Goal: Find specific page/section: Find specific page/section

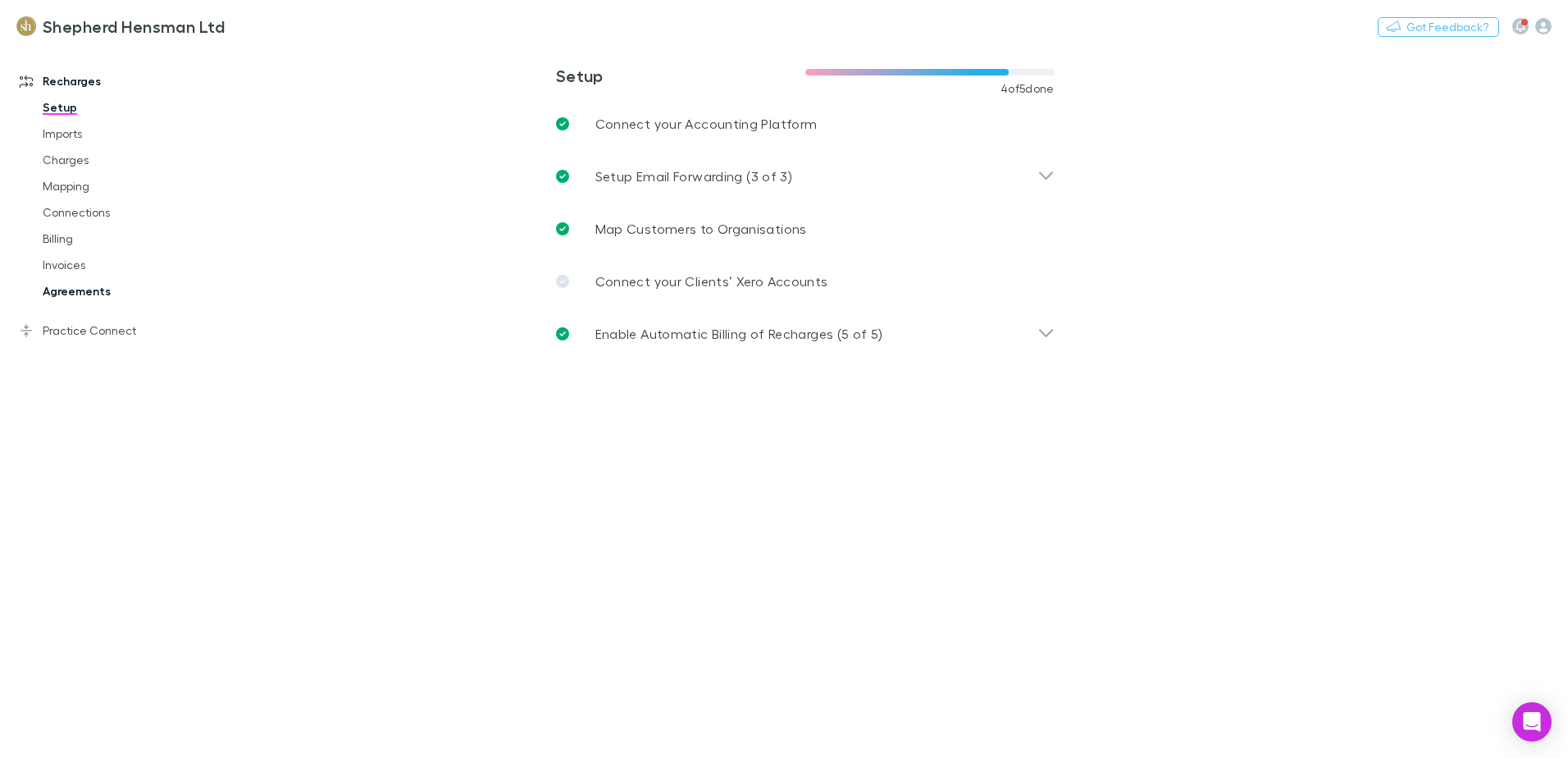
click at [103, 294] on link "Agreements" at bounding box center [124, 291] width 195 height 27
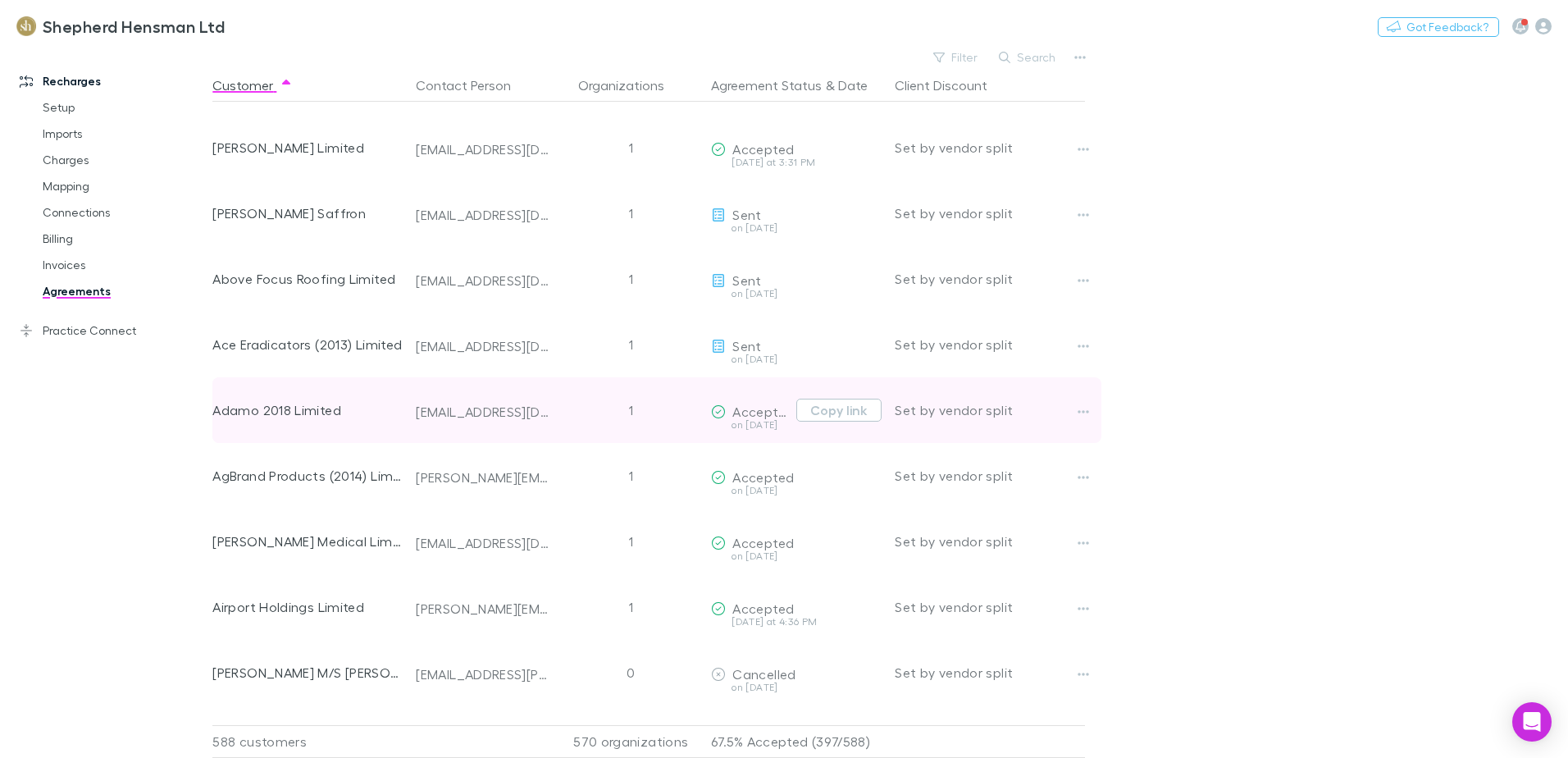
scroll to position [329, 0]
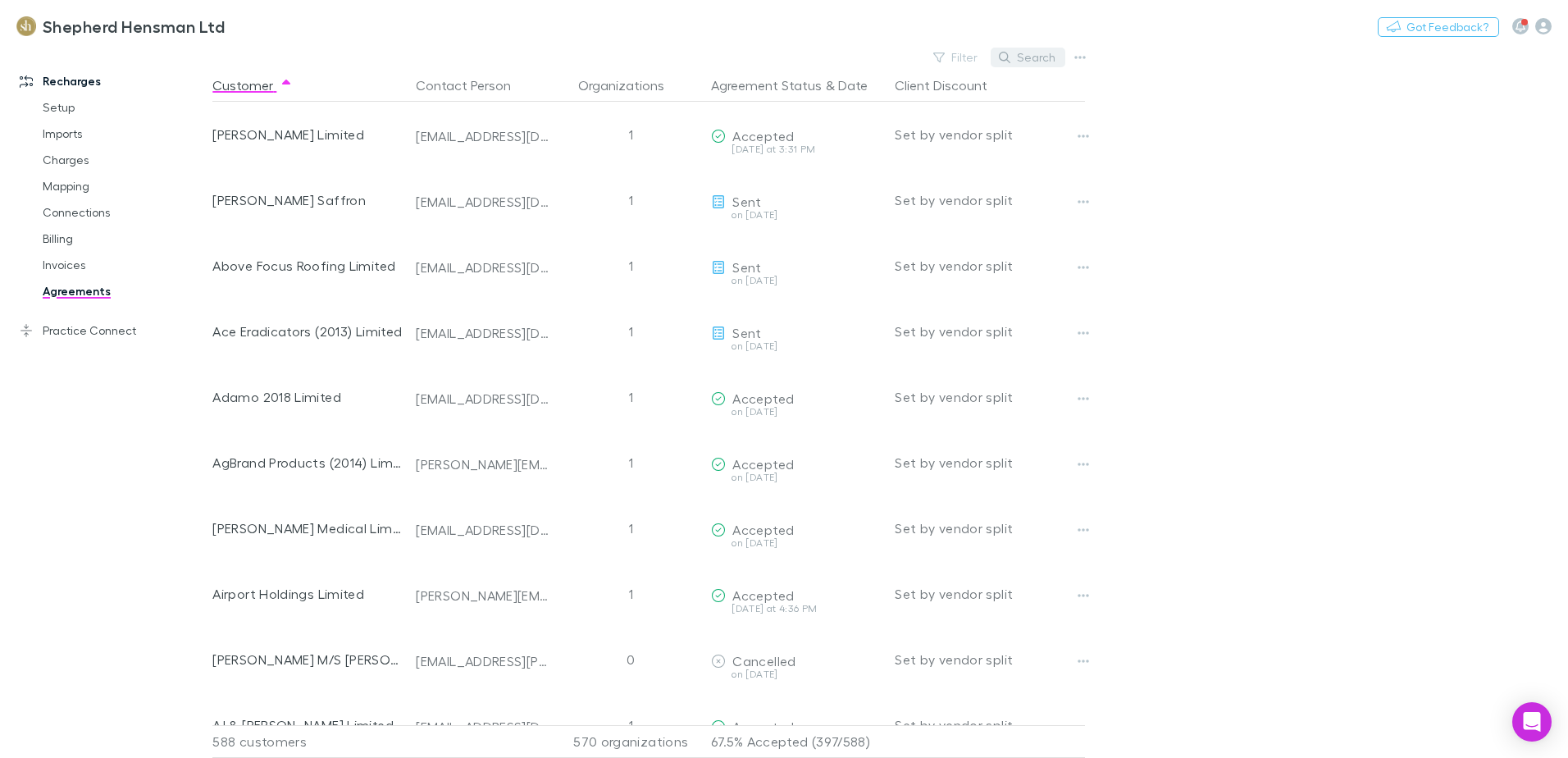
click at [1020, 54] on button "Search" at bounding box center [1028, 57] width 75 height 20
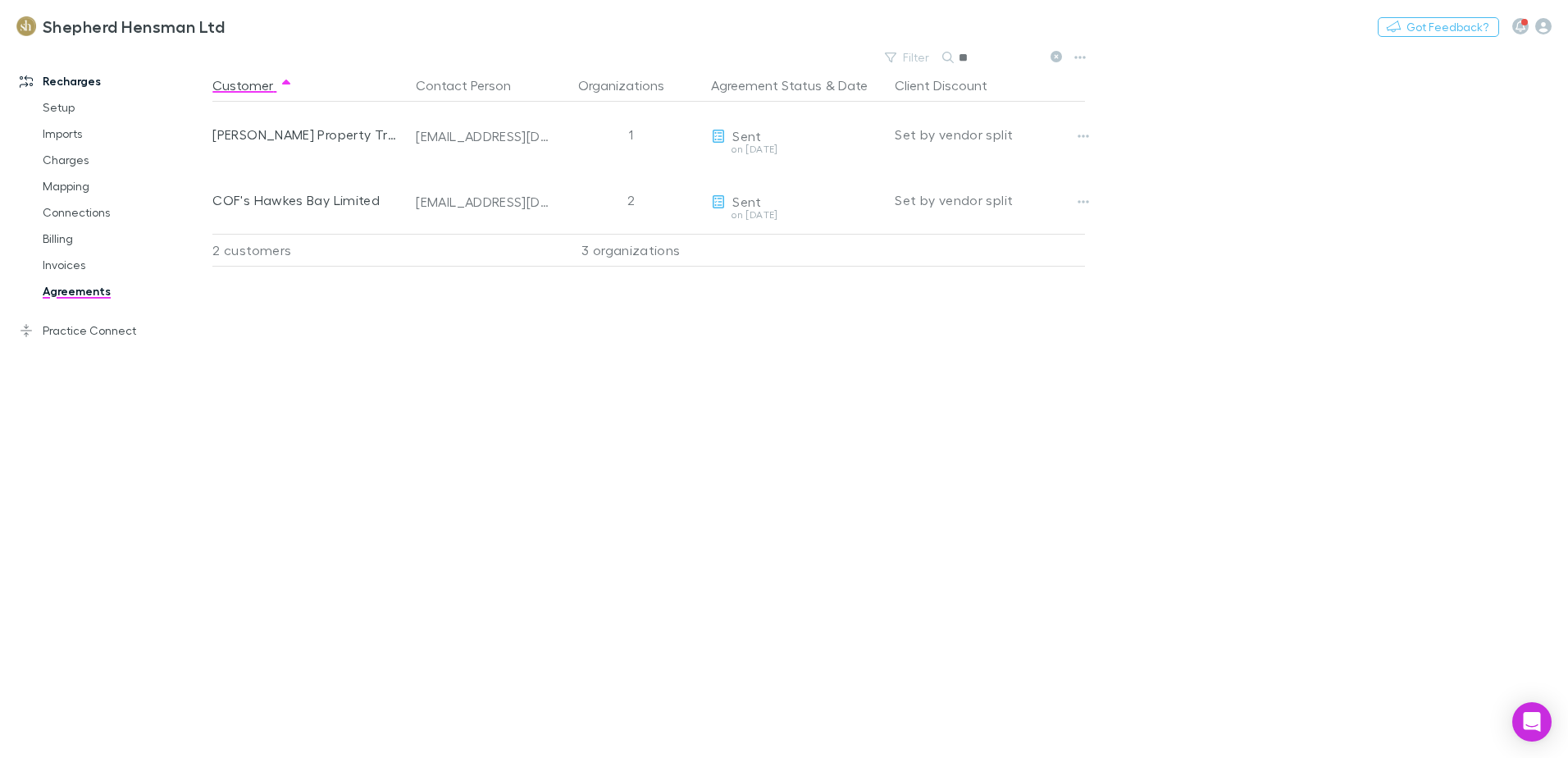
type input "*"
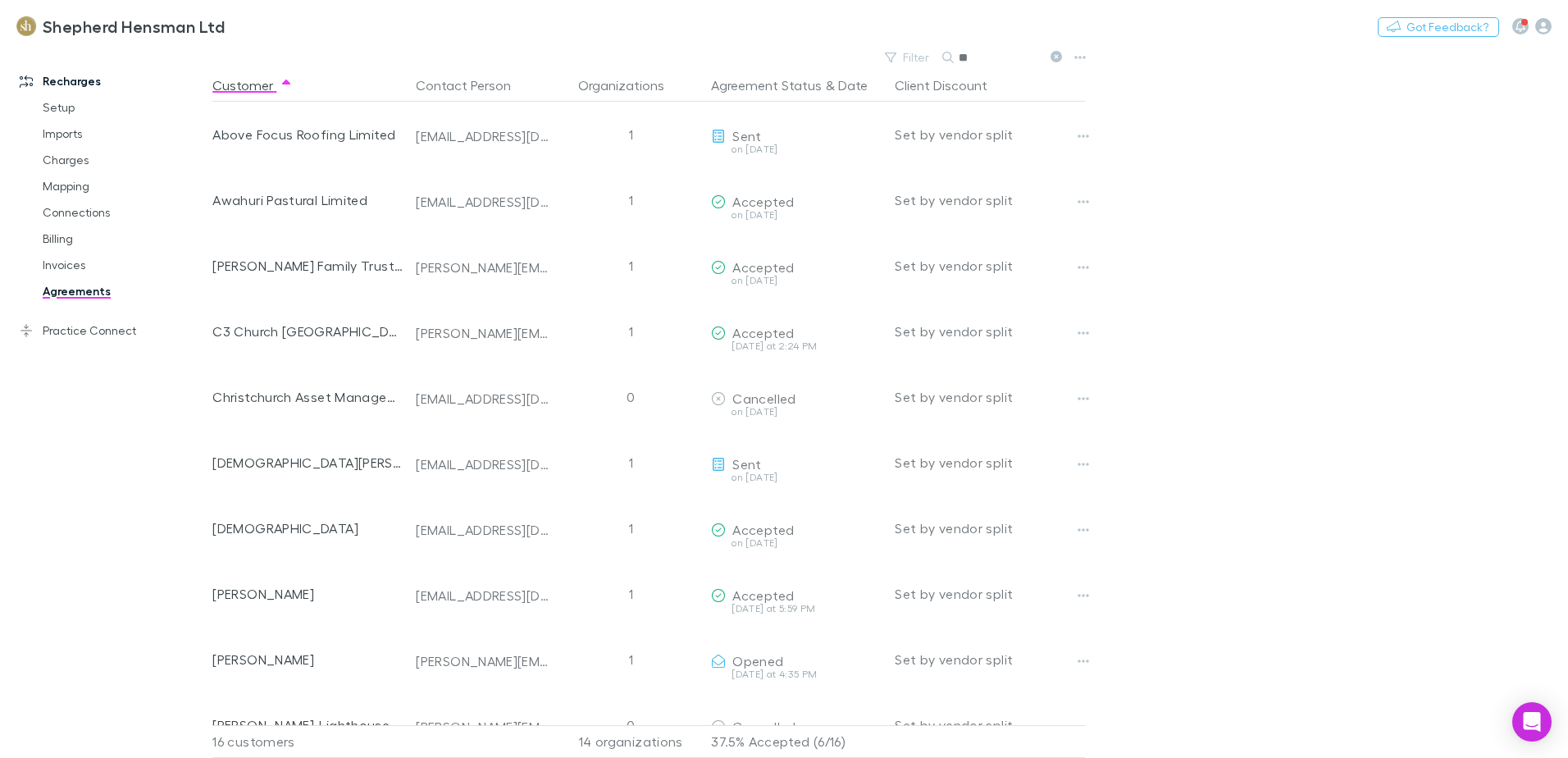
type input "*"
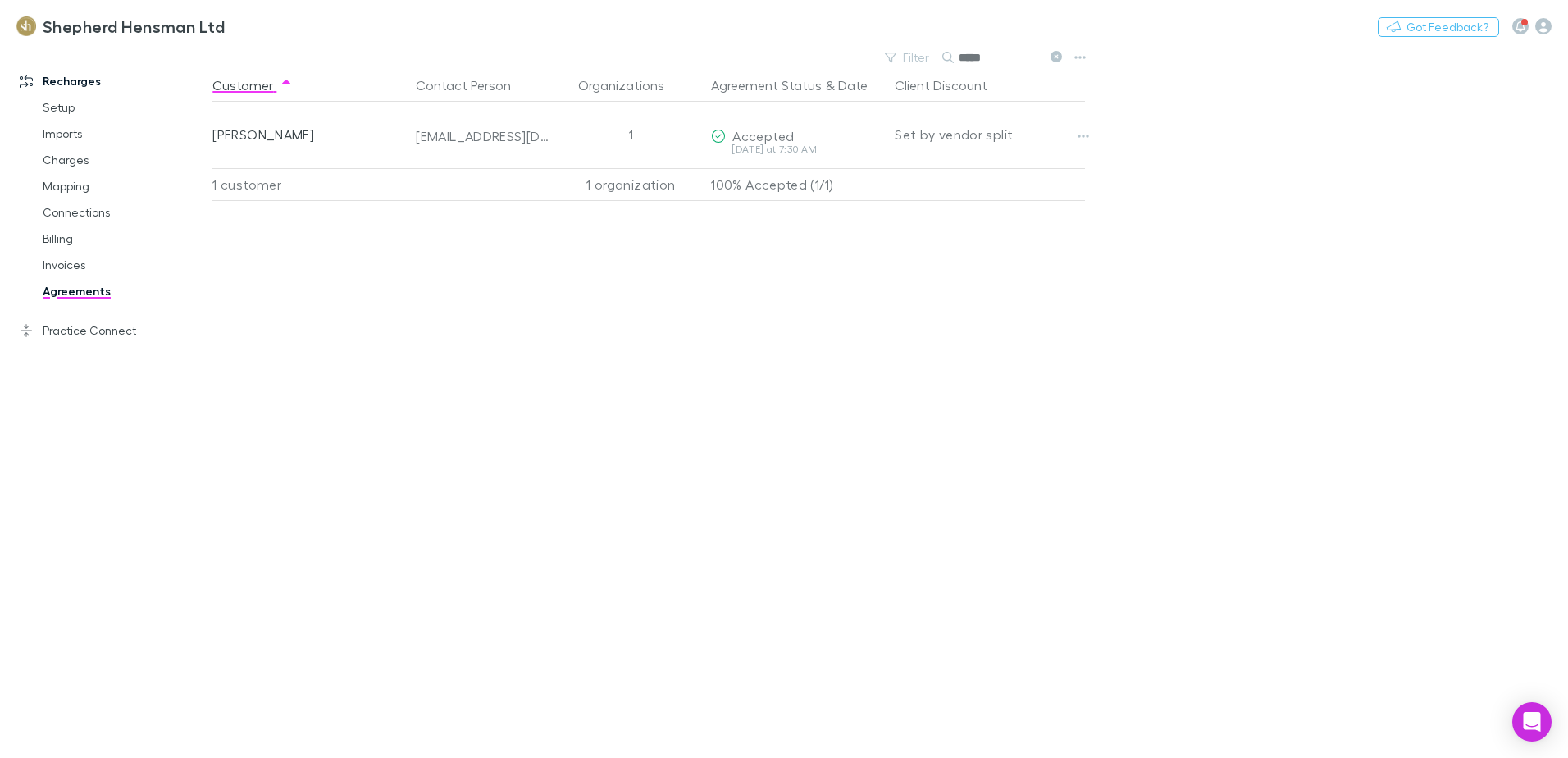
click at [1004, 59] on input "*****" at bounding box center [1000, 57] width 82 height 23
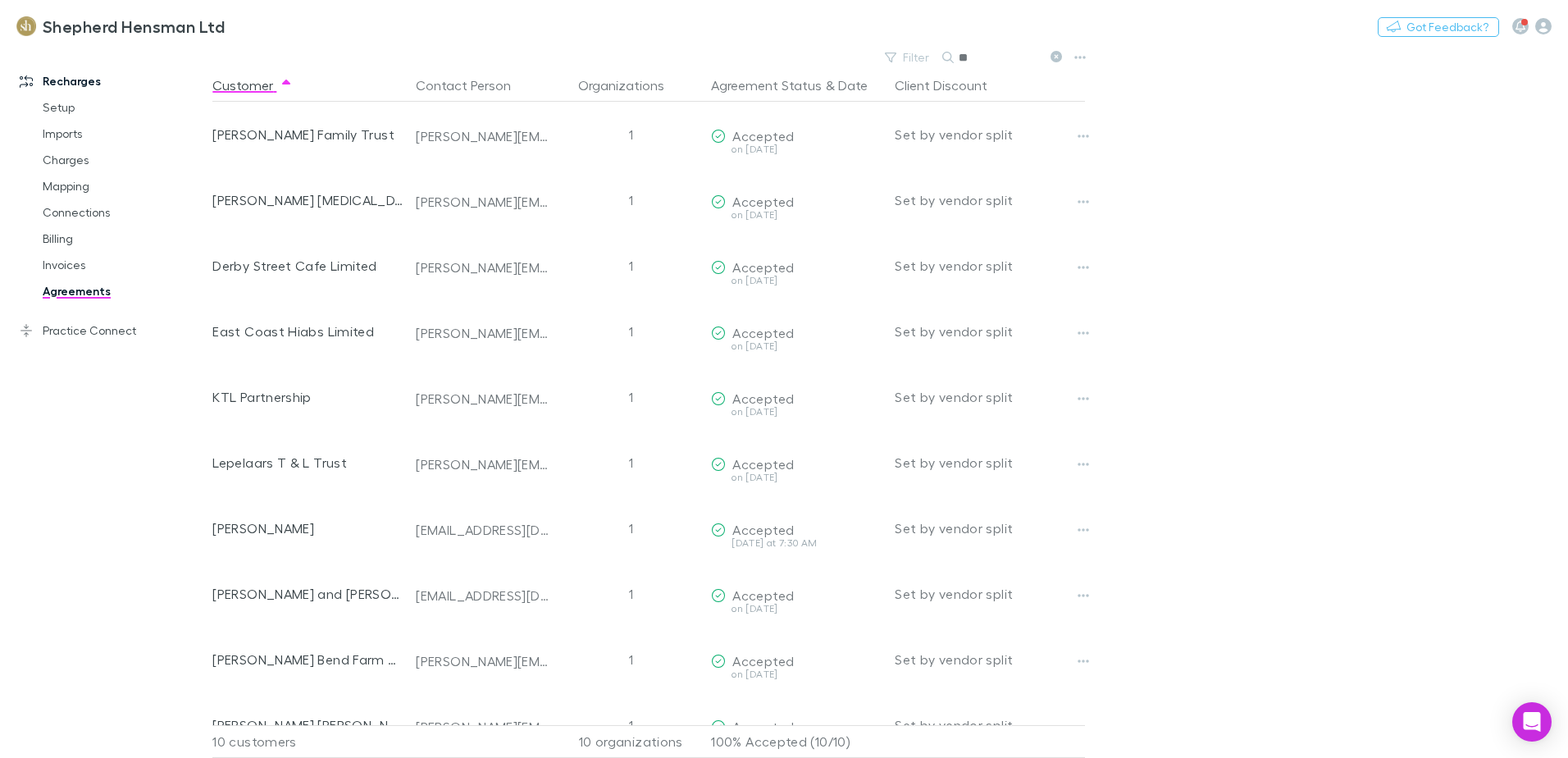
type input "*"
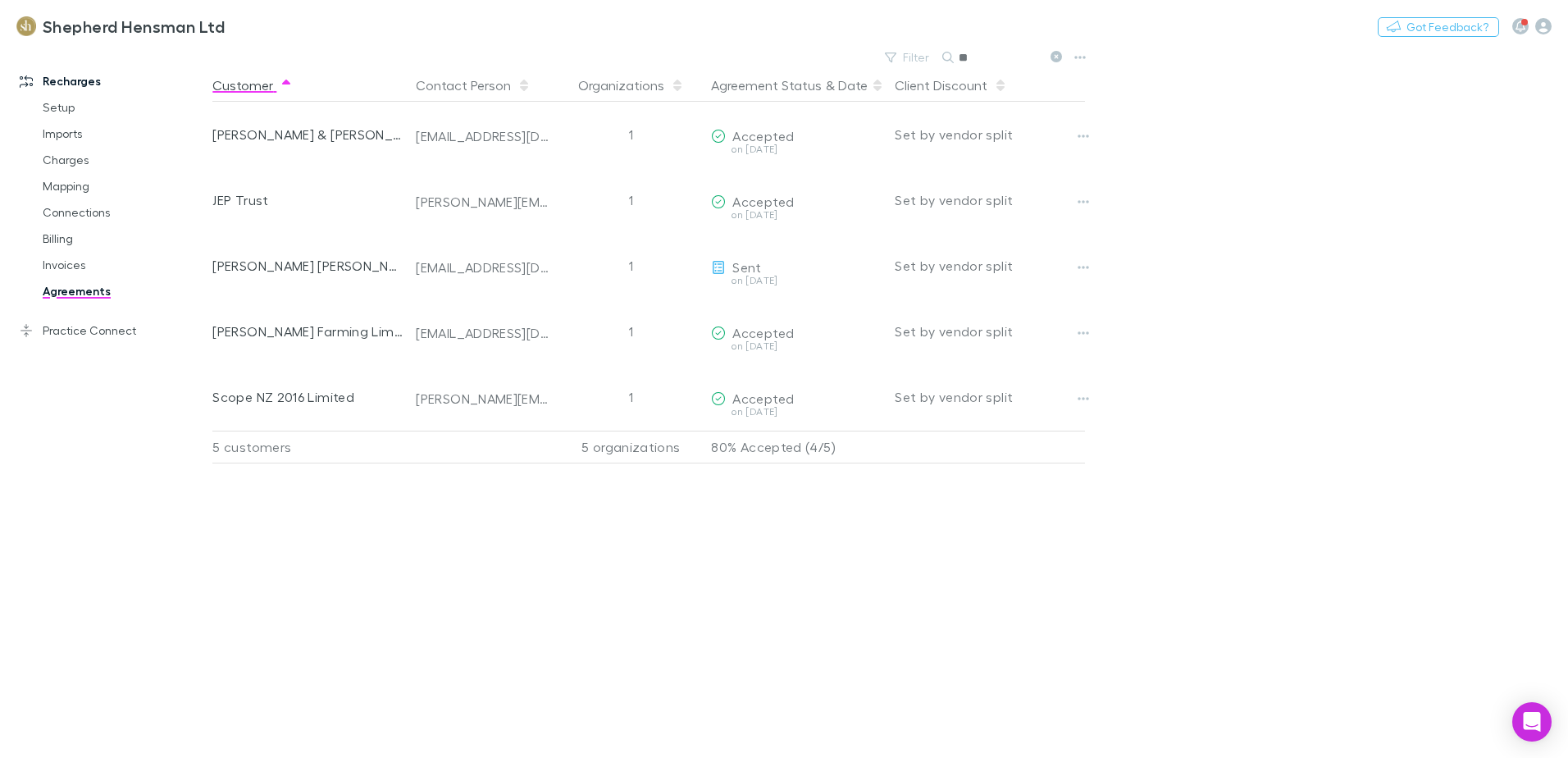
type input "*"
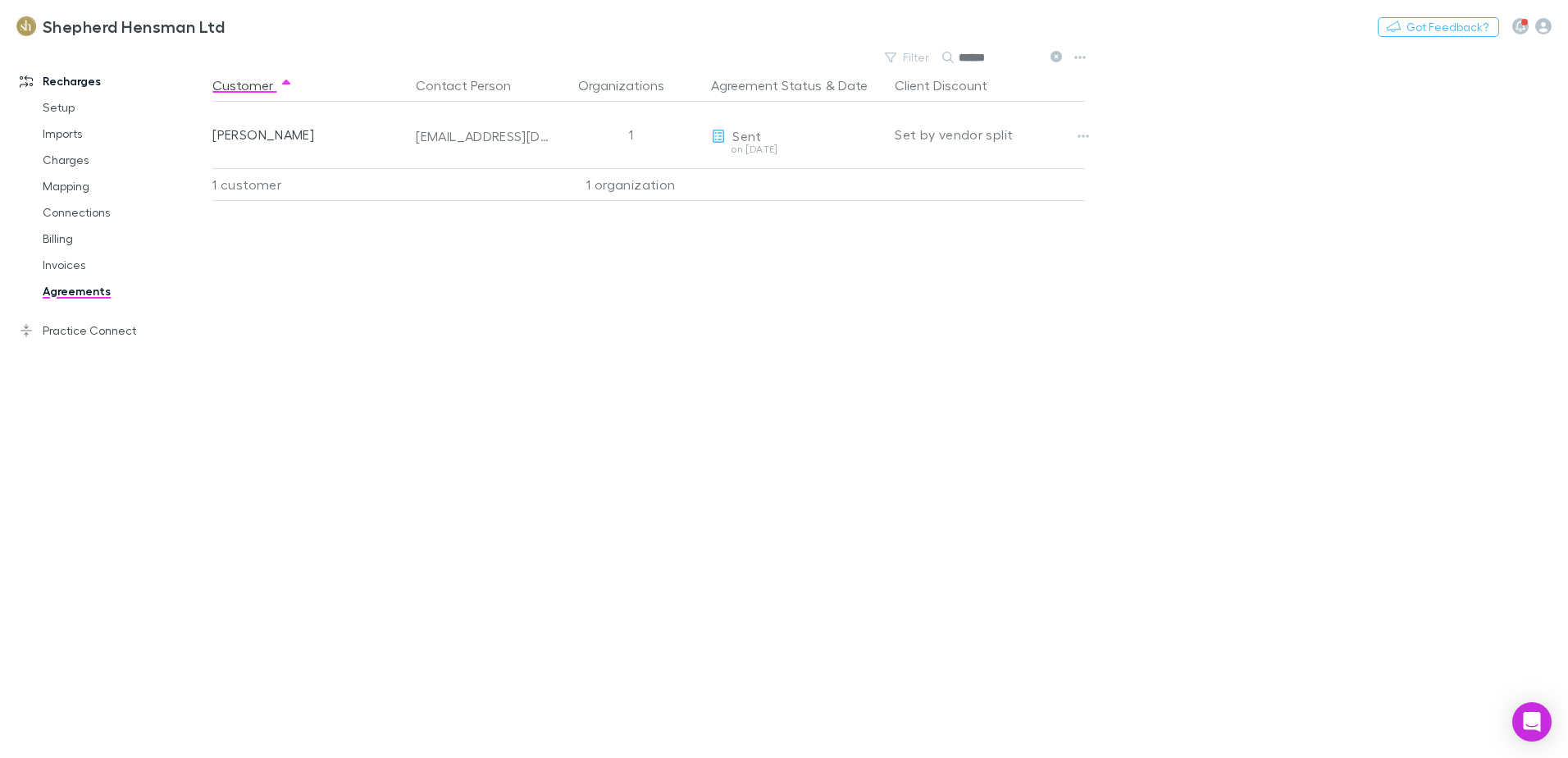
click at [85, 293] on link "Agreements" at bounding box center [124, 291] width 195 height 27
type input "*"
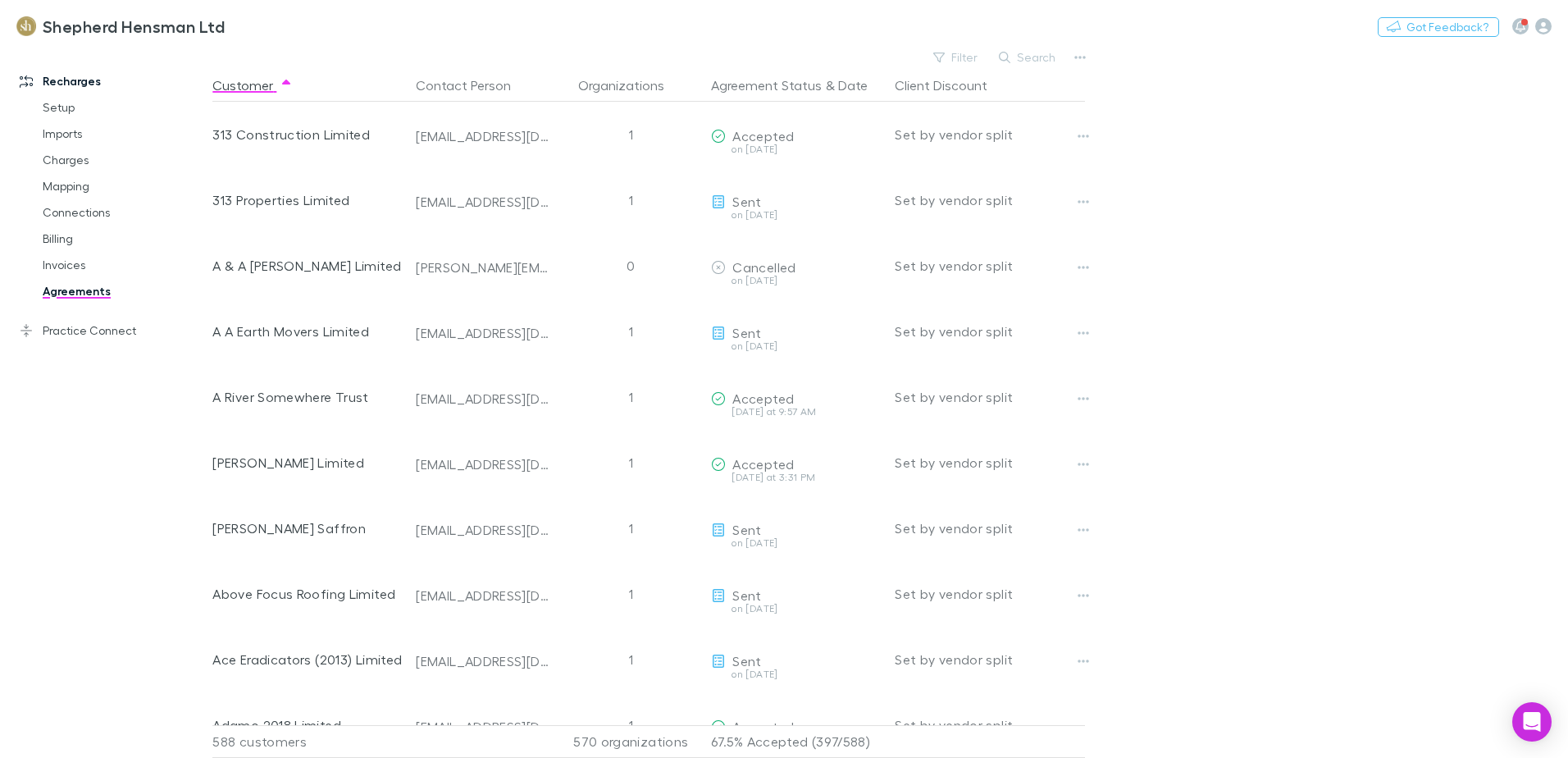
click at [88, 294] on link "Agreements" at bounding box center [124, 291] width 195 height 27
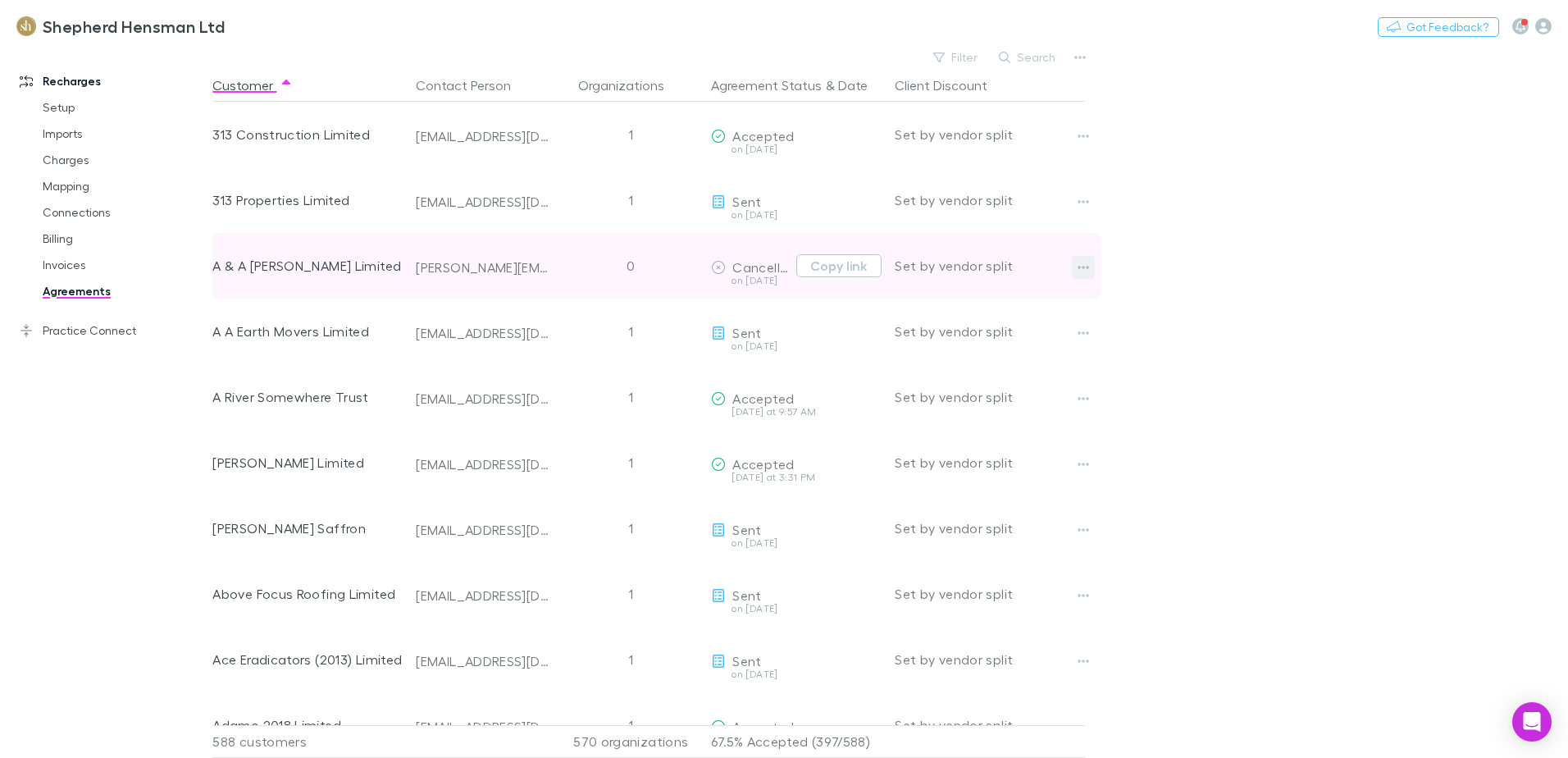
click at [1082, 265] on icon "button" at bounding box center [1083, 266] width 12 height 13
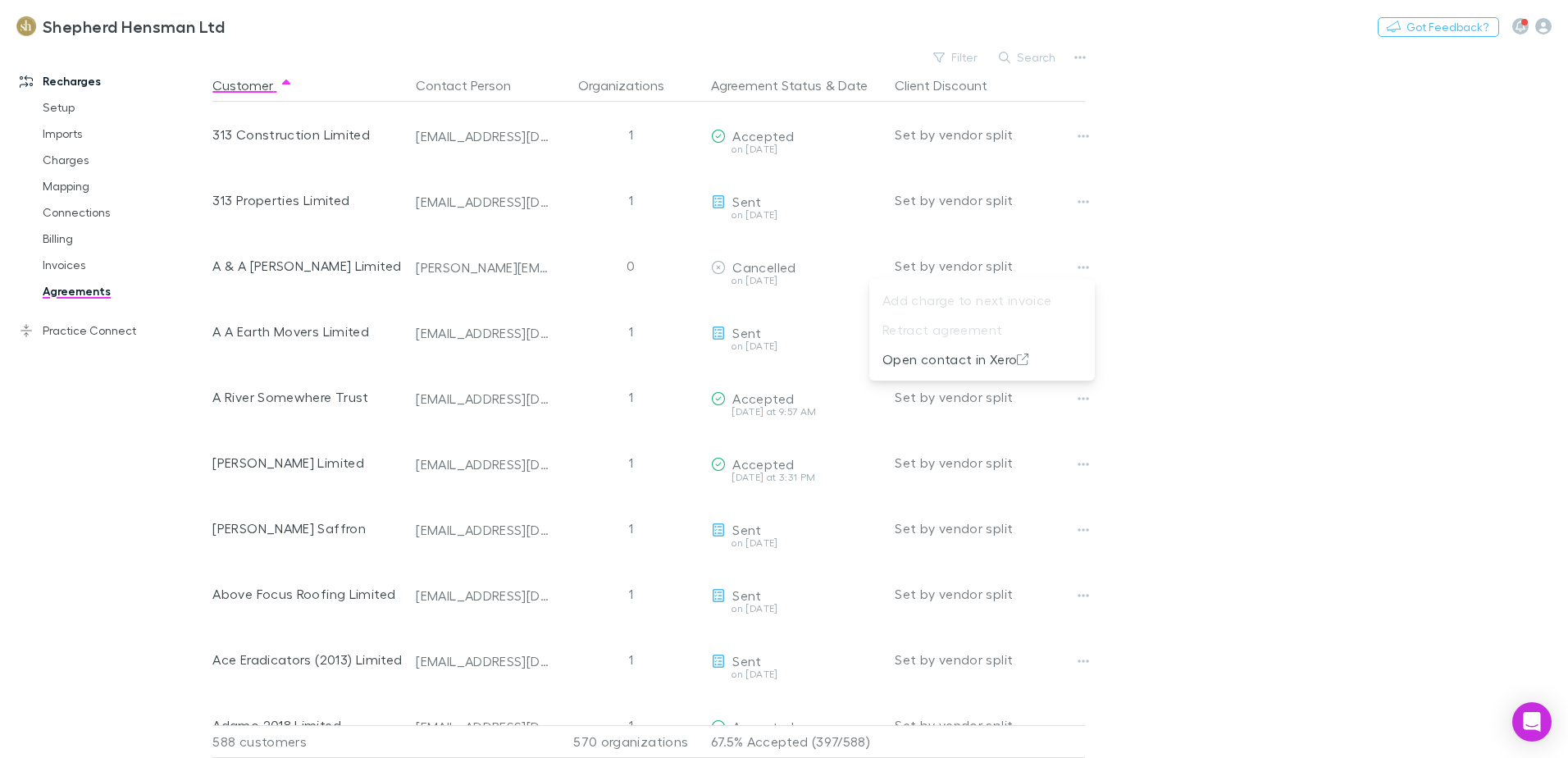
click at [1230, 273] on div at bounding box center [784, 379] width 1568 height 758
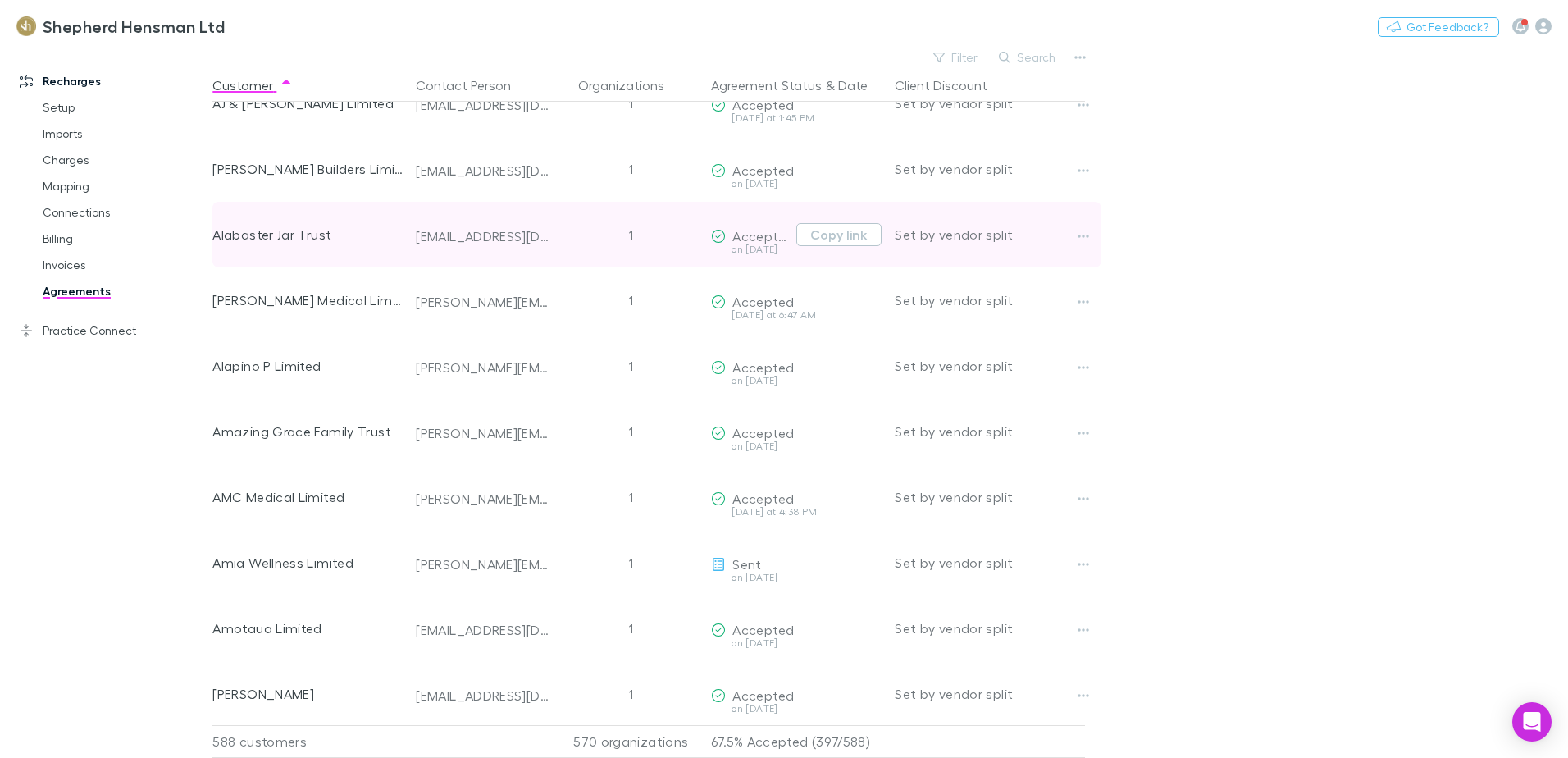
scroll to position [985, 0]
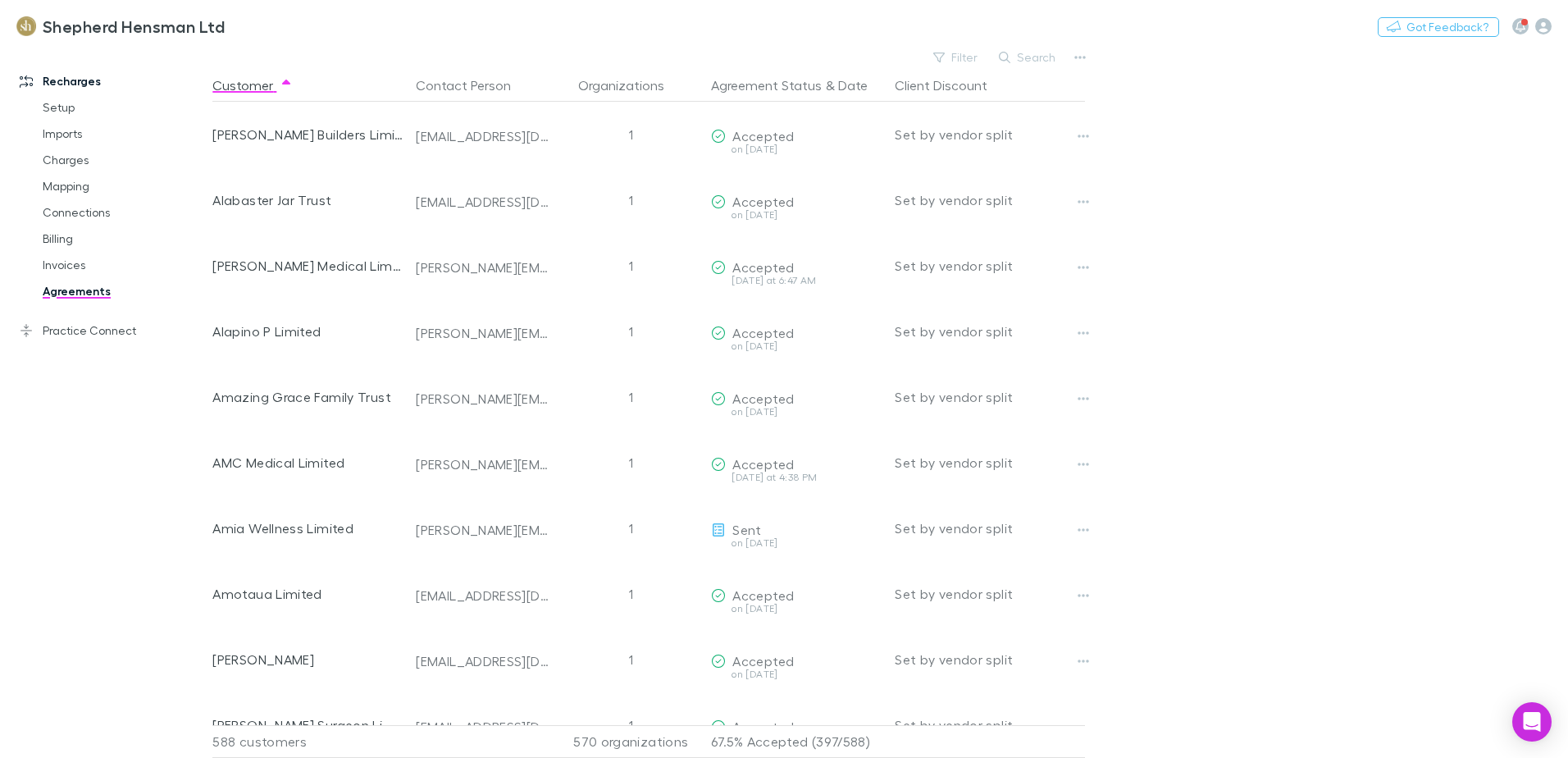
click at [1364, 490] on main "Filter Search Customer Contact Person Organizations Agreement Status & Date Cli…" at bounding box center [890, 403] width 1356 height 713
click at [1345, 251] on main "Filter Search Customer Contact Person Organizations Agreement Status & Date Cli…" at bounding box center [890, 403] width 1356 height 713
click at [1083, 57] on icon "button" at bounding box center [1081, 57] width 12 height 13
click at [985, 140] on p "Accepted agreements" at bounding box center [979, 140] width 199 height 20
click at [1296, 374] on main "Filter Search Customer Contact Person Organizations Agreement Status & Date Cli…" at bounding box center [890, 403] width 1356 height 713
